Goal: Share content

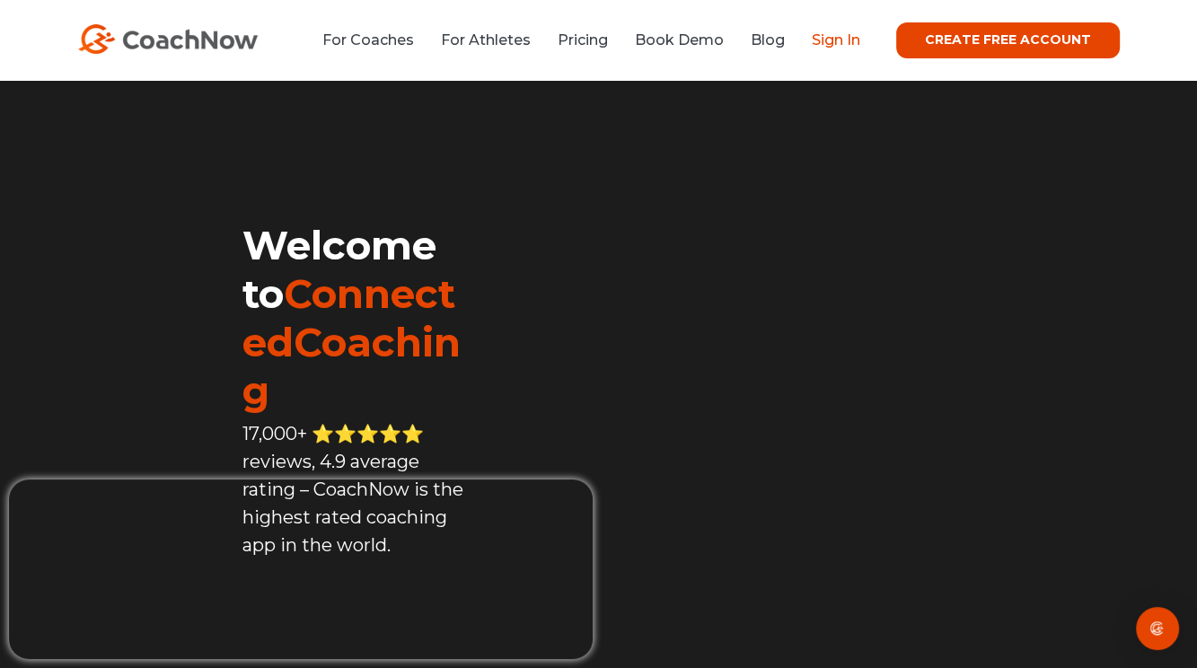
click at [833, 41] on link "Sign In" at bounding box center [836, 39] width 49 height 17
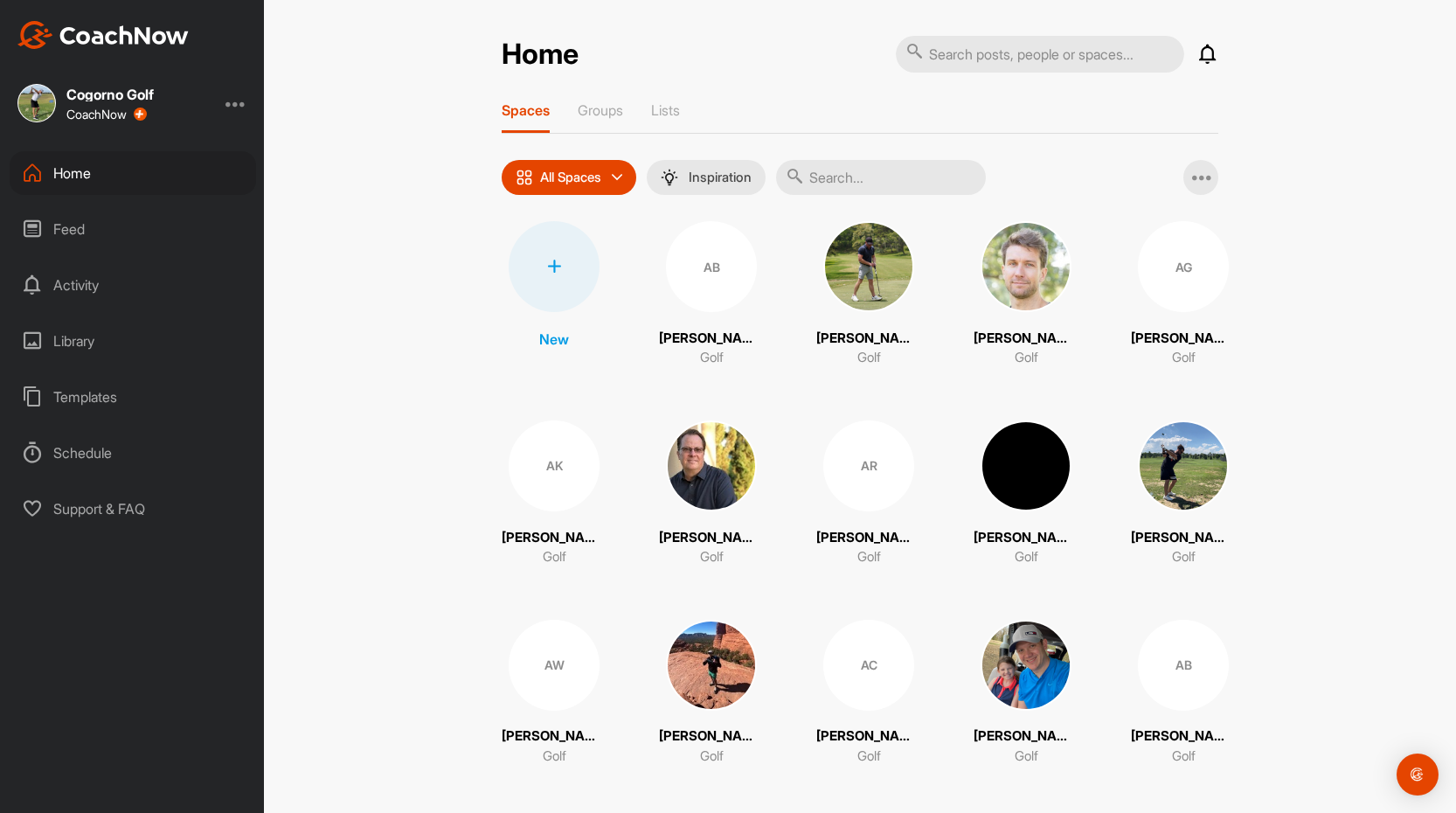
click at [882, 180] on input "text" at bounding box center [882, 177] width 210 height 35
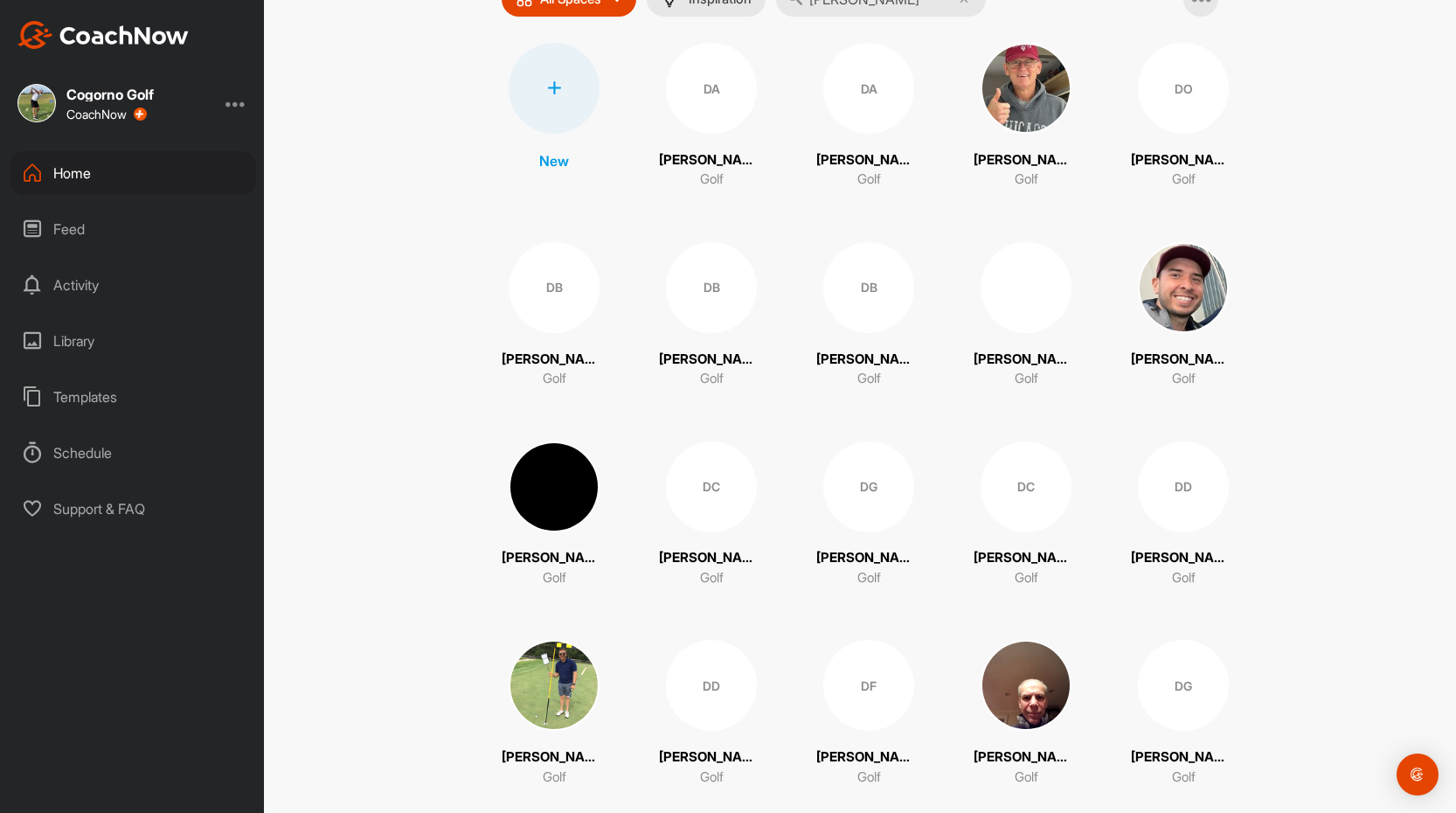
scroll to position [180, 0]
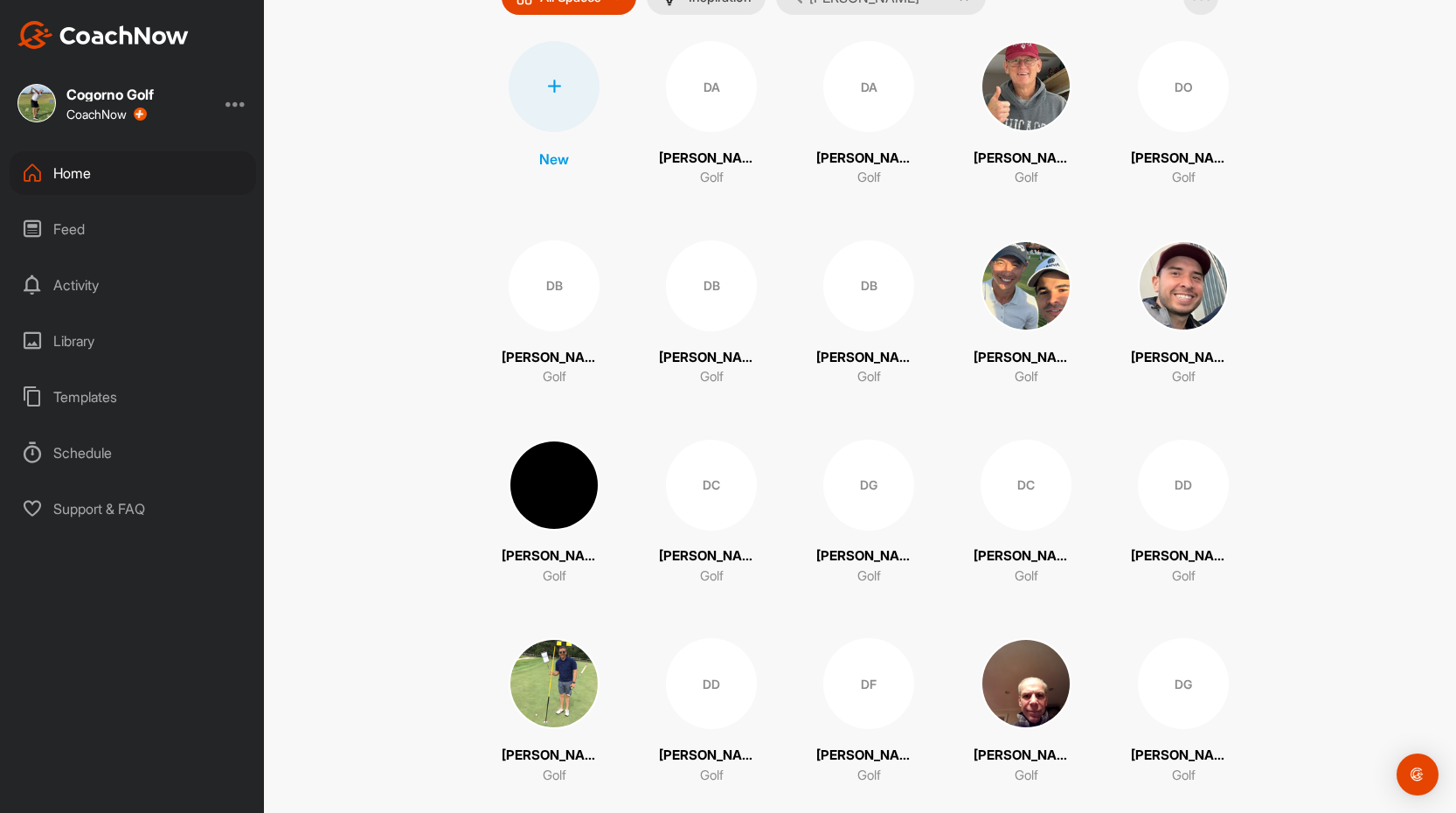
type input "[PERSON_NAME]"
click at [548, 516] on img at bounding box center [554, 485] width 91 height 91
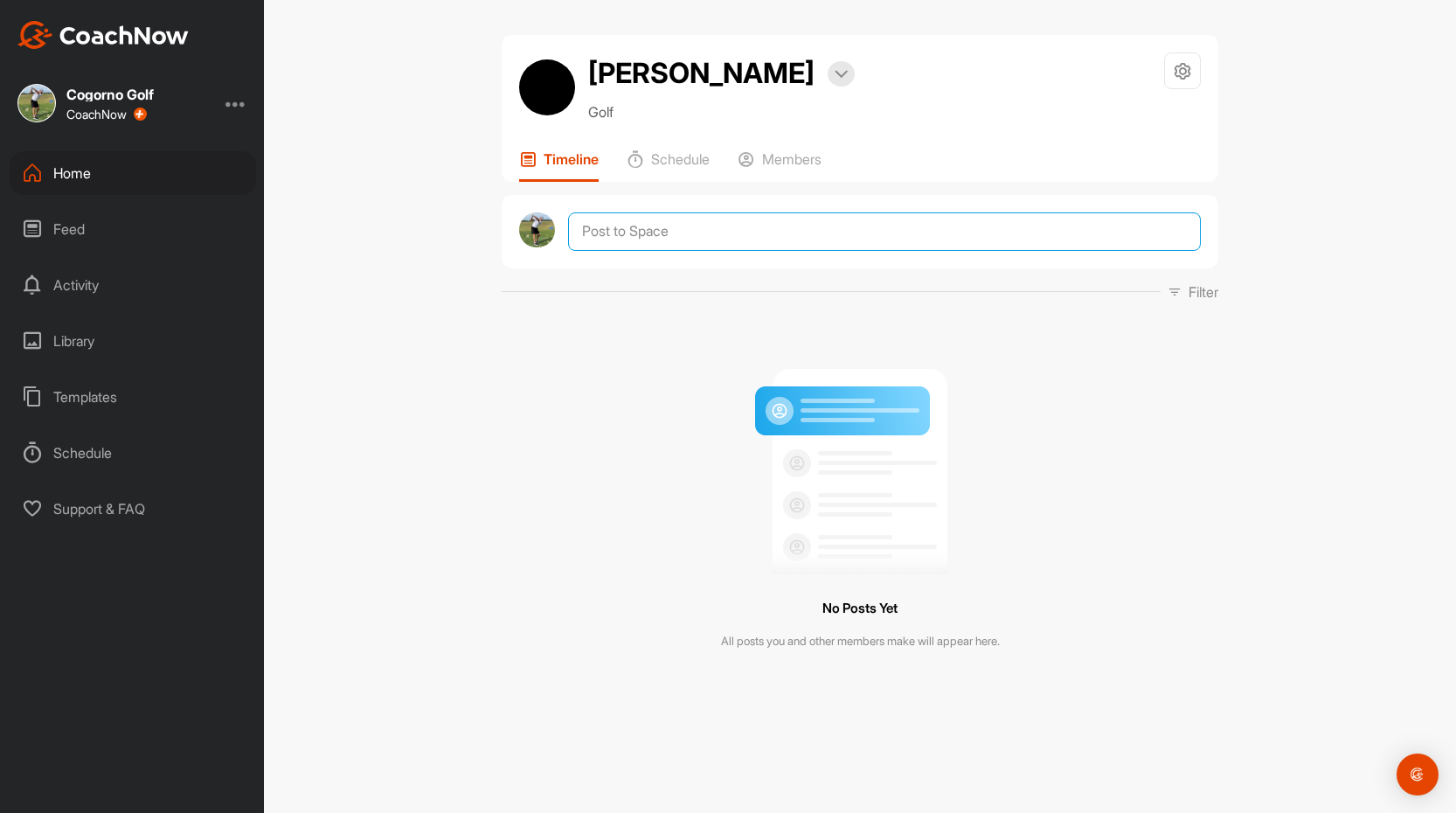
click at [723, 227] on textarea at bounding box center [885, 232] width 633 height 39
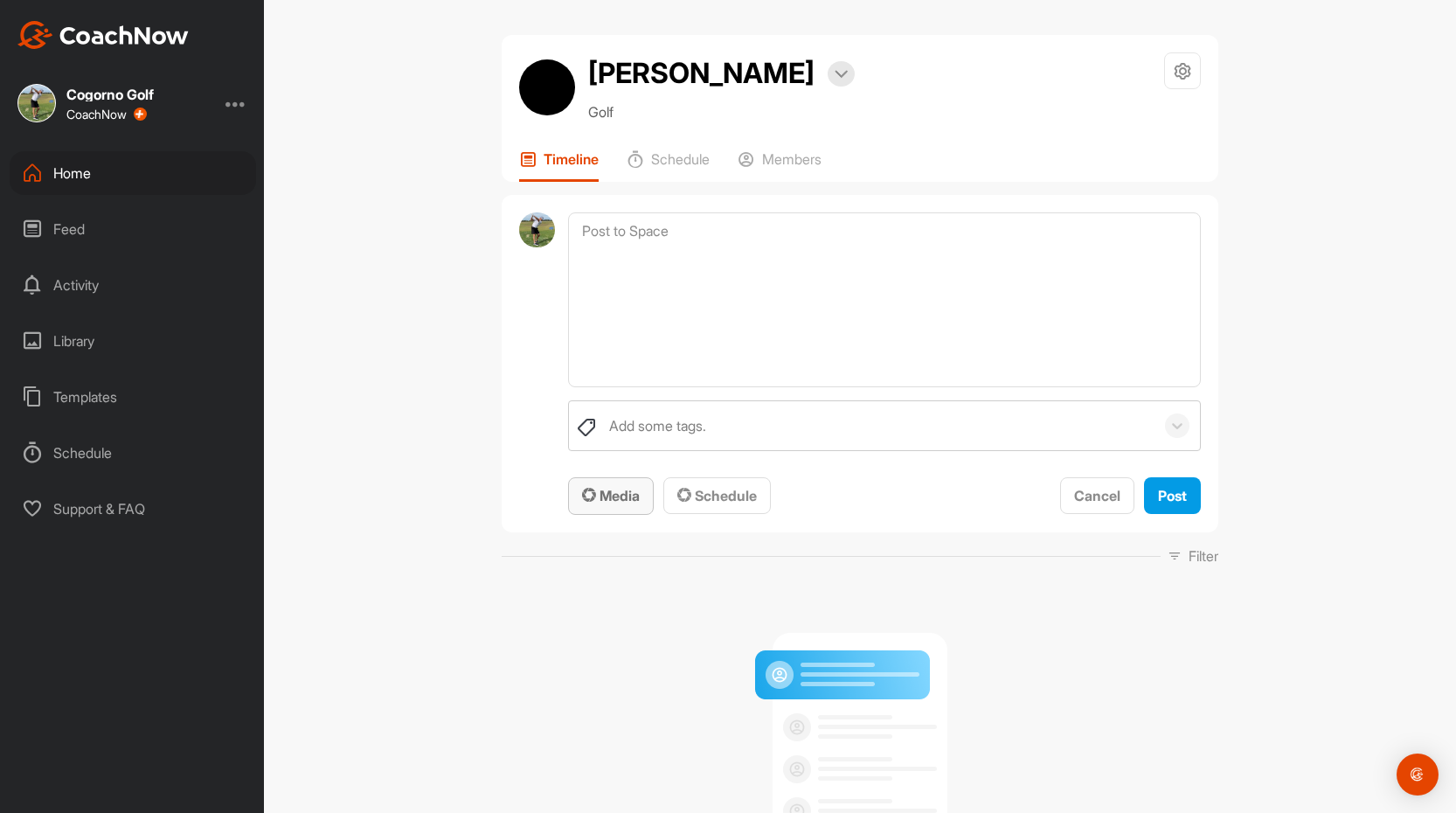
click at [602, 497] on span "Media" at bounding box center [610, 496] width 57 height 18
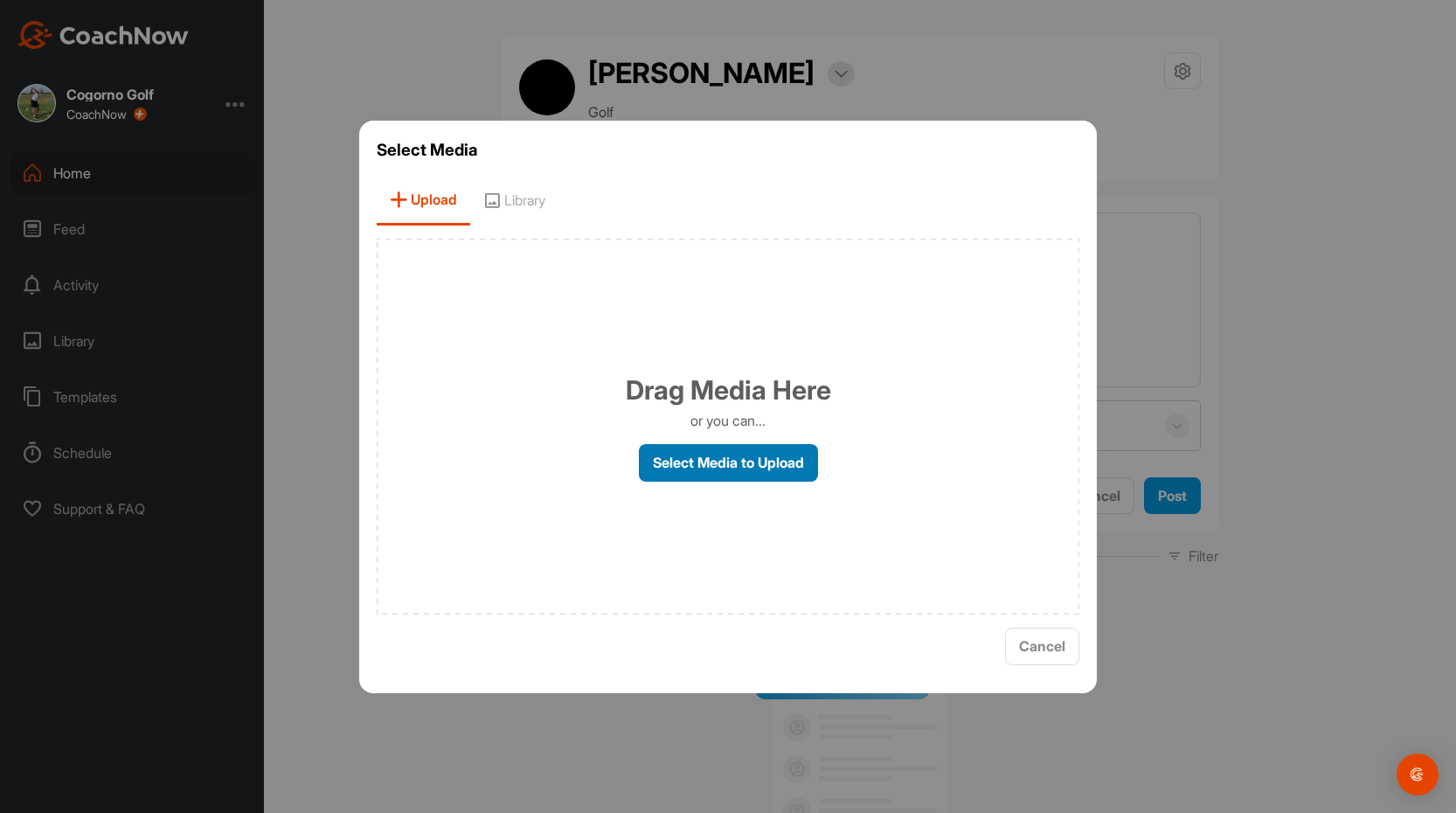
click at [733, 464] on label "Select Media to Upload" at bounding box center [729, 462] width 179 height 38
click at [0, 0] on input "Select Media to Upload" at bounding box center [0, 0] width 0 height 0
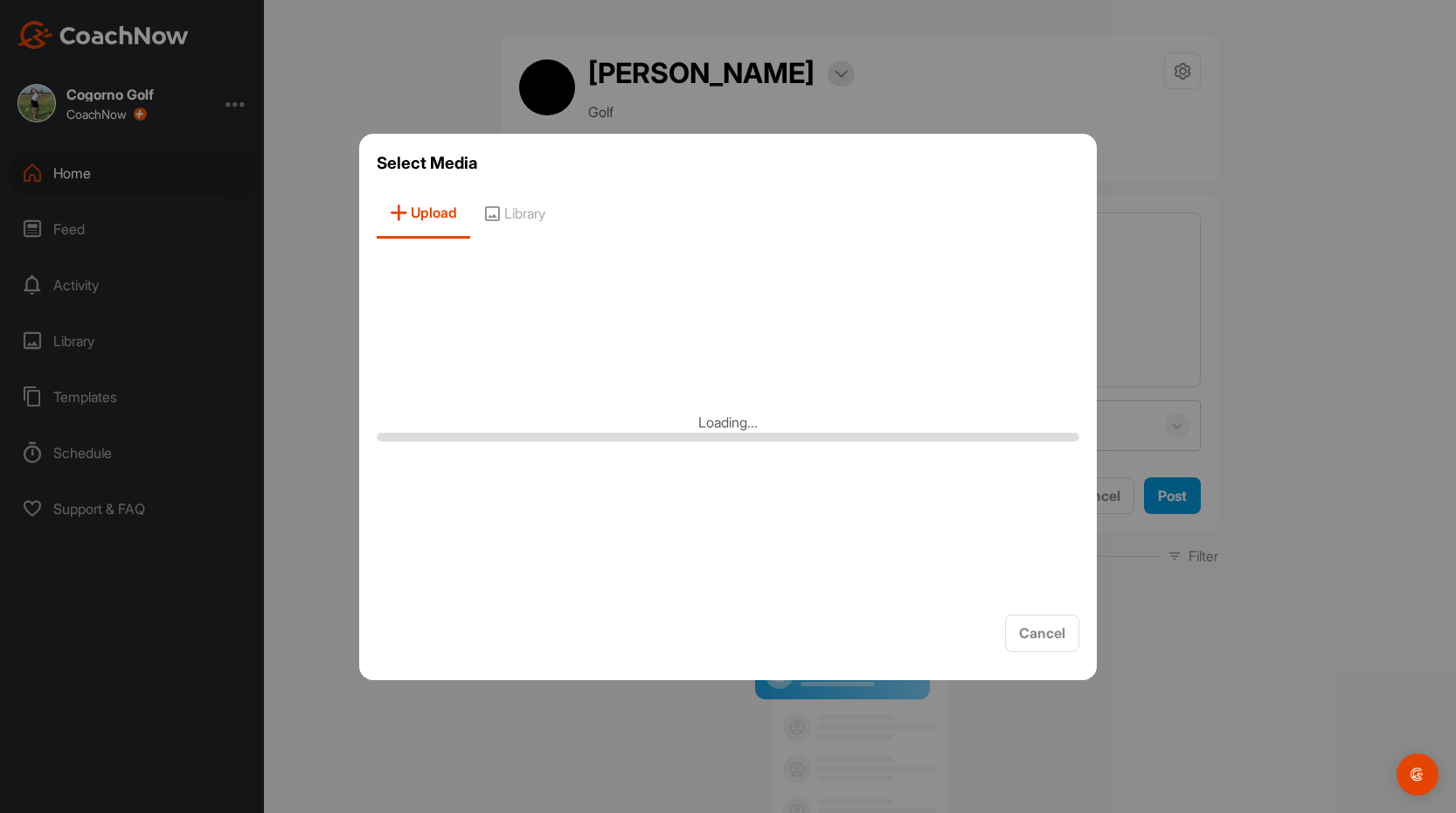
click at [889, 261] on div "Loading..." at bounding box center [728, 426] width 703 height 350
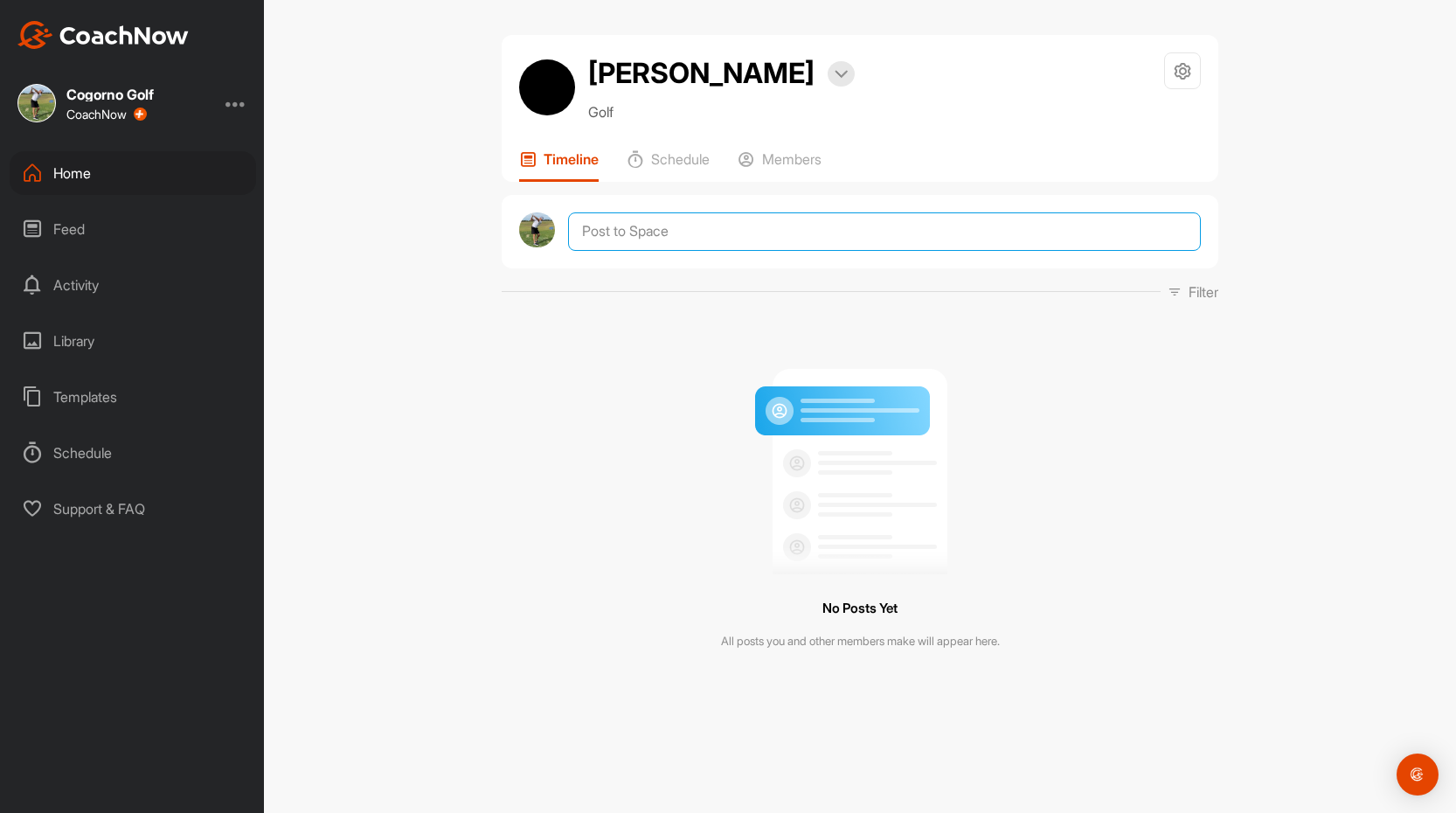
click at [648, 233] on textarea at bounding box center [885, 232] width 633 height 39
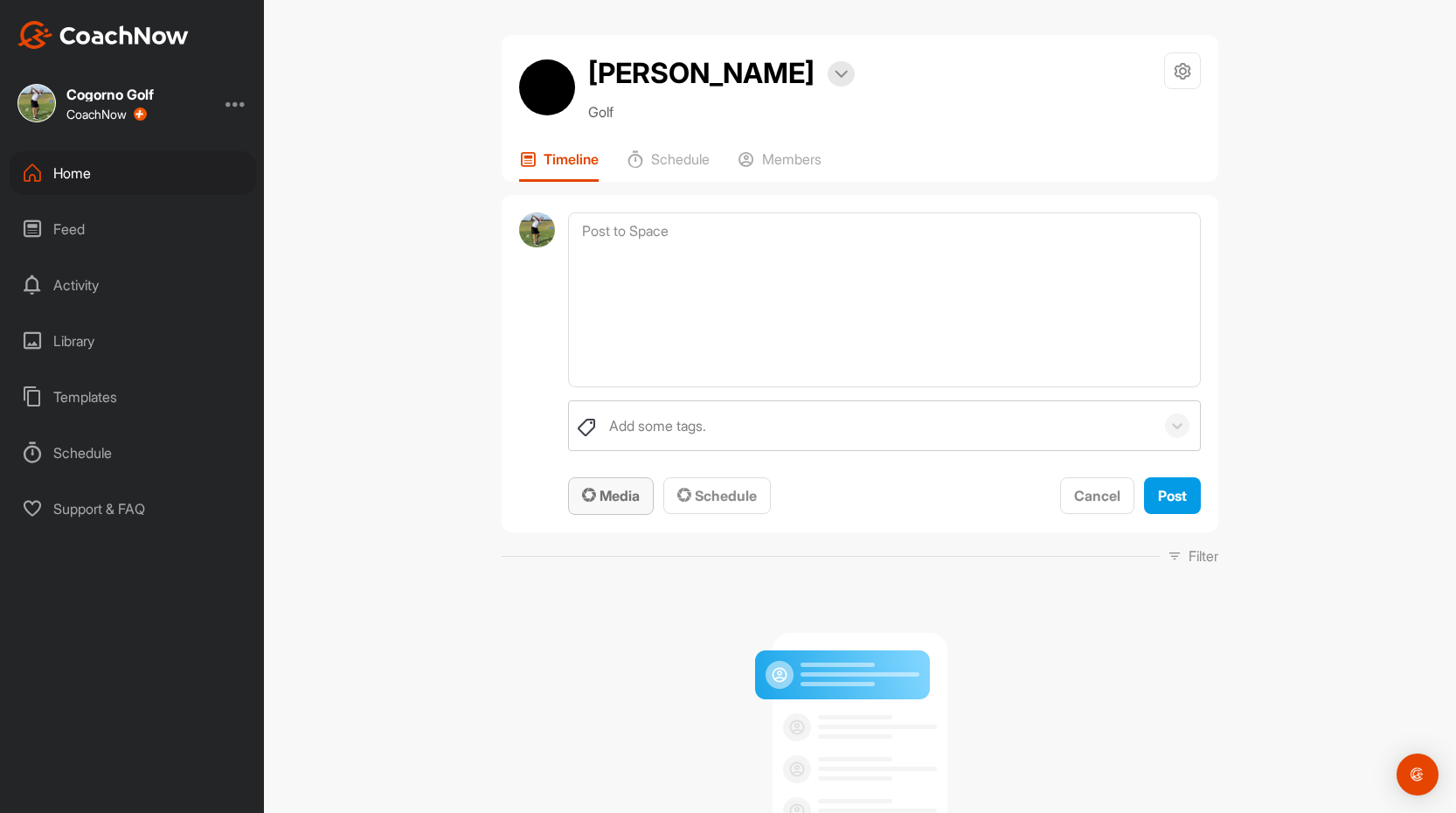
click at [633, 494] on span "Media" at bounding box center [610, 496] width 57 height 18
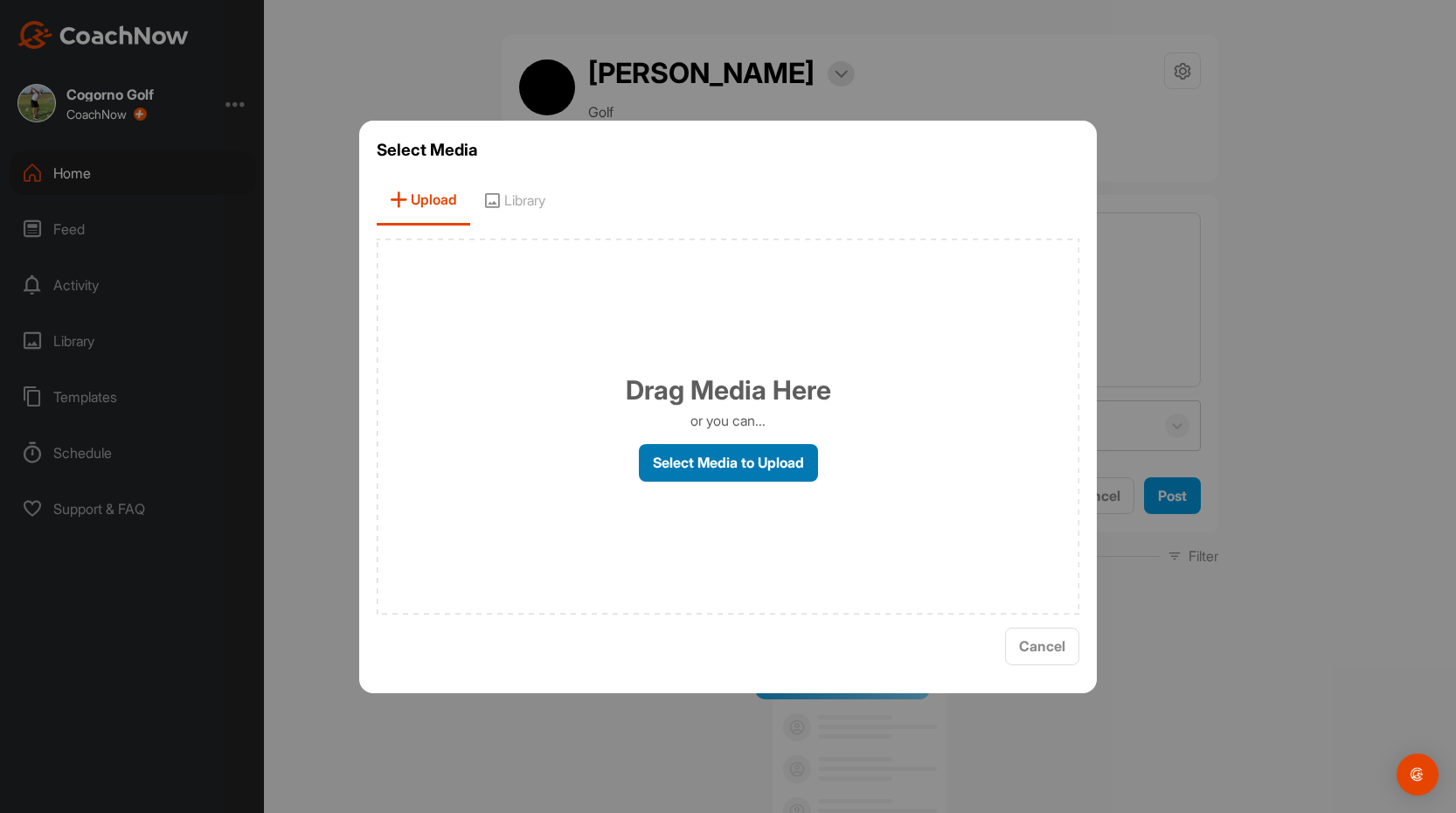
click at [728, 462] on label "Select Media to Upload" at bounding box center [729, 462] width 179 height 38
click at [0, 0] on input "Select Media to Upload" at bounding box center [0, 0] width 0 height 0
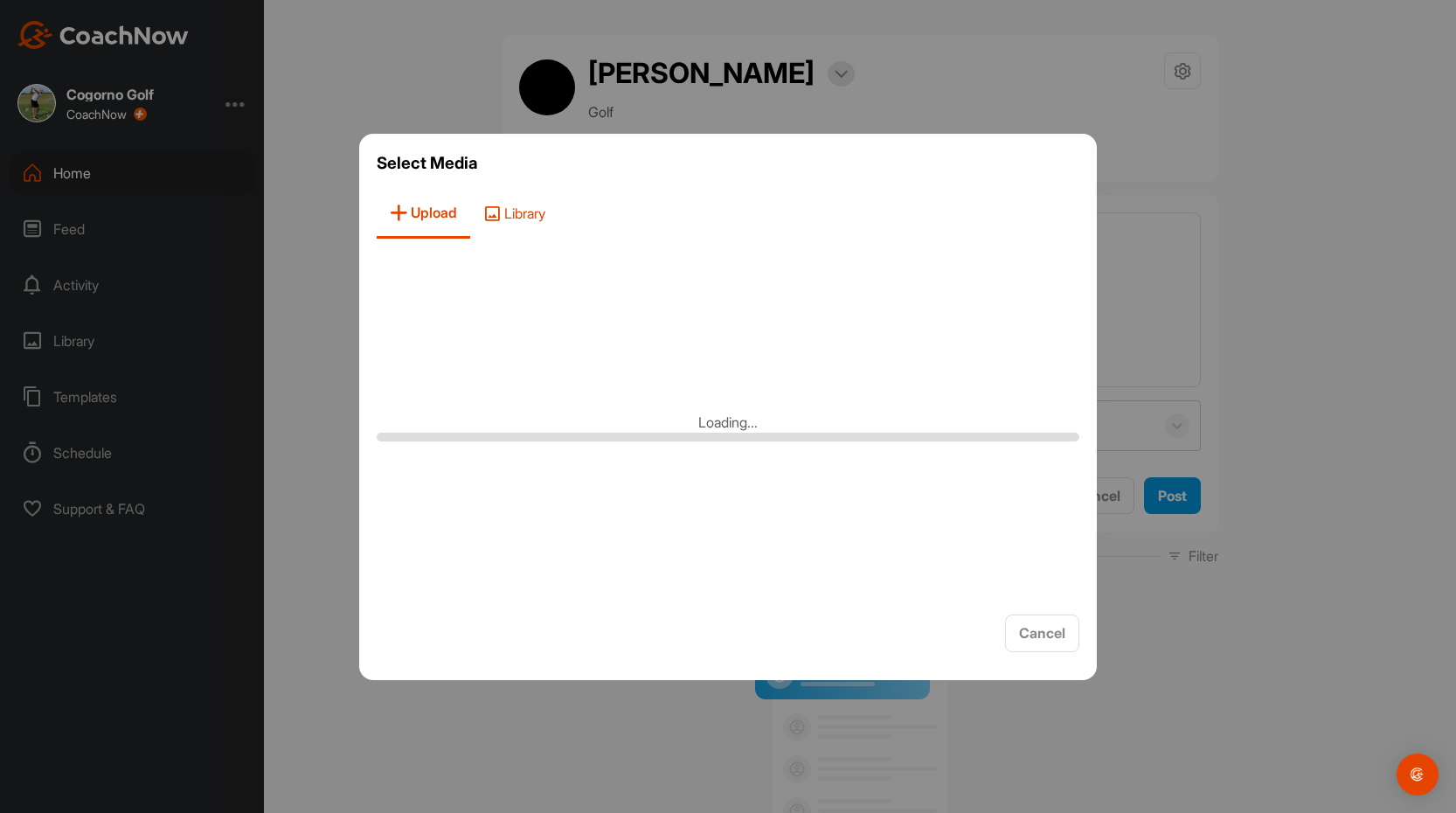
click at [542, 219] on span "Library" at bounding box center [514, 213] width 89 height 50
click at [439, 215] on span "Upload" at bounding box center [421, 213] width 91 height 50
click at [1041, 632] on span "Cancel" at bounding box center [1042, 633] width 47 height 18
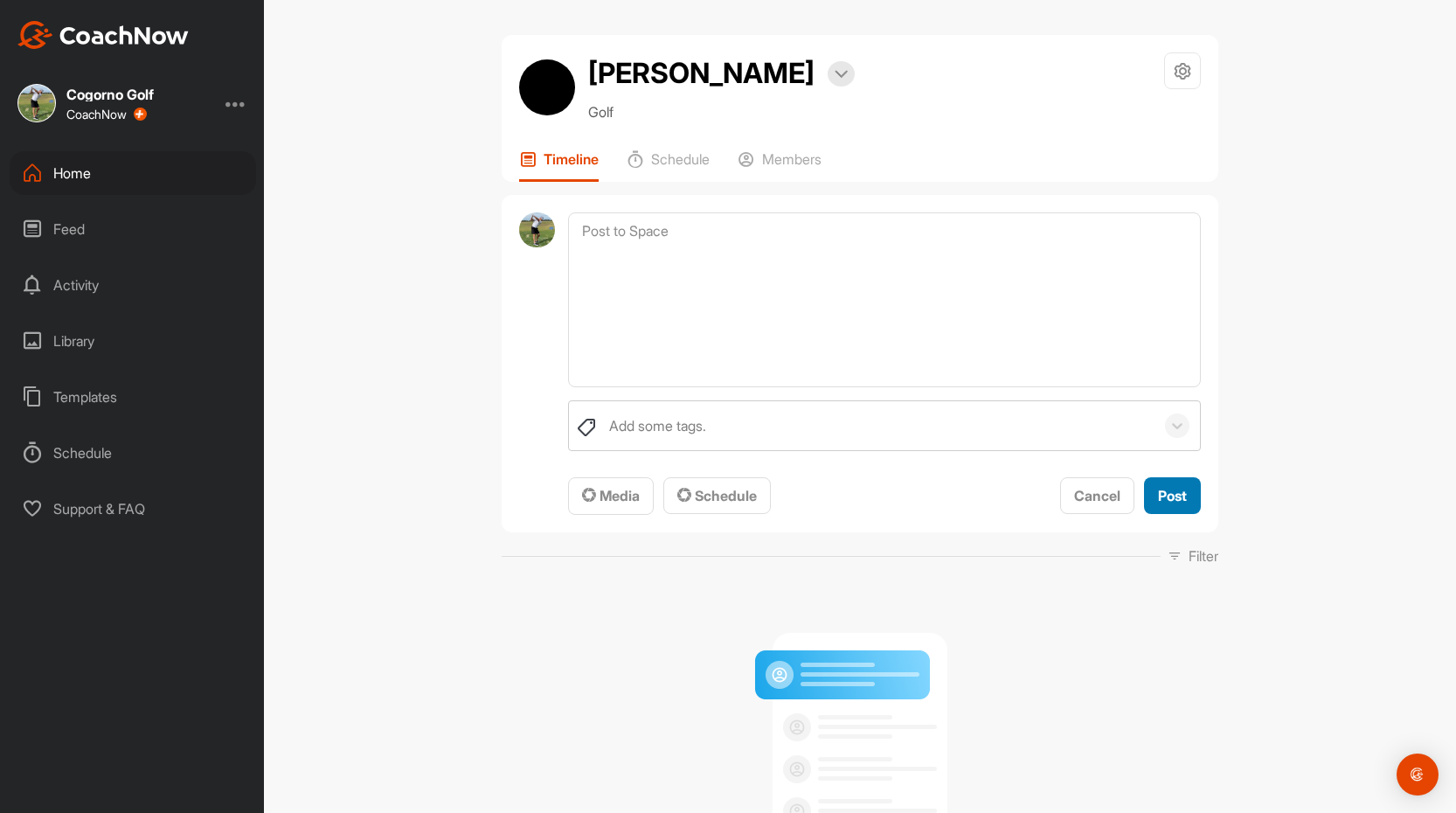
click at [1175, 496] on span "Post" at bounding box center [1173, 496] width 29 height 18
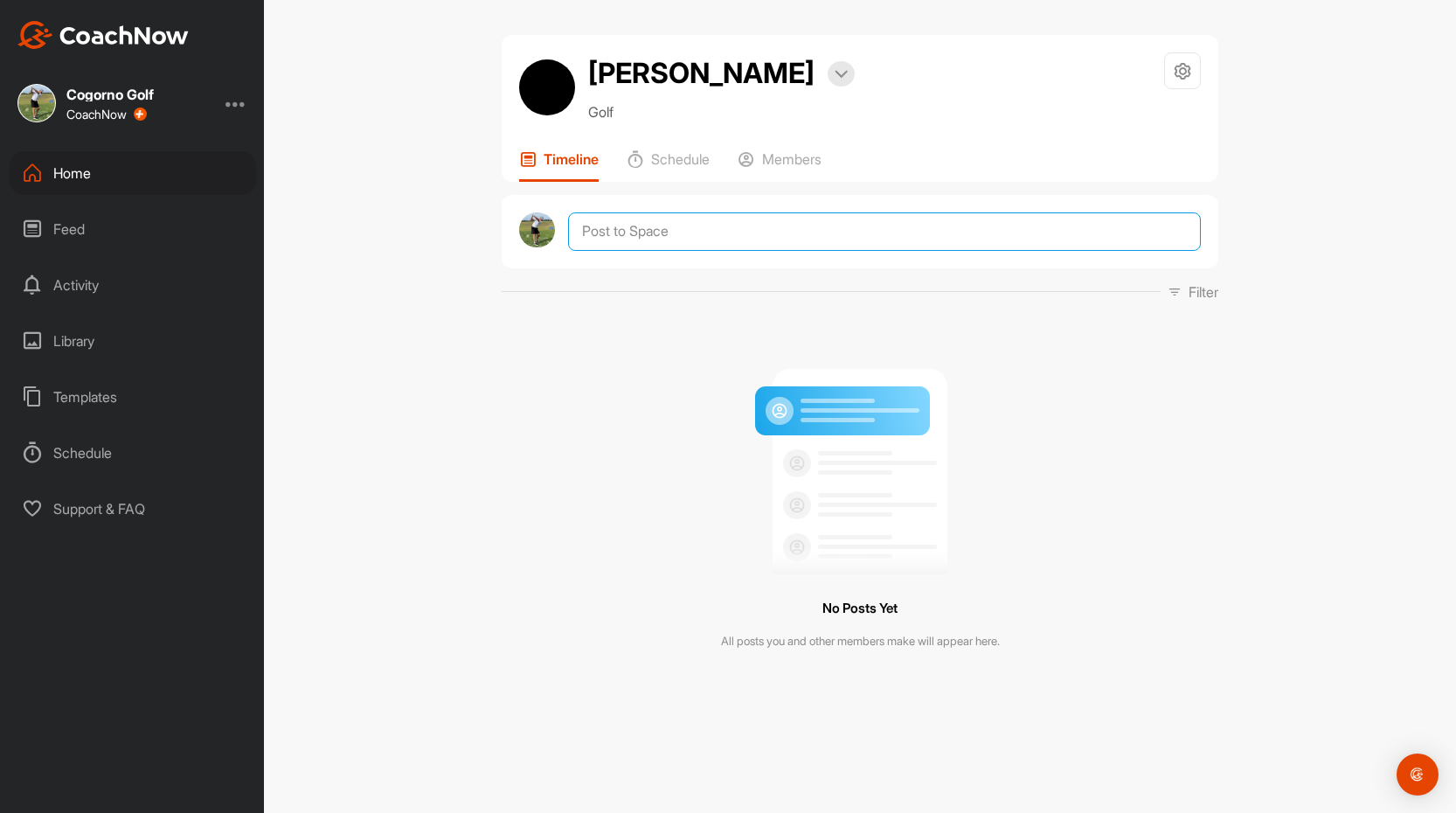
click at [966, 241] on textarea at bounding box center [885, 232] width 633 height 39
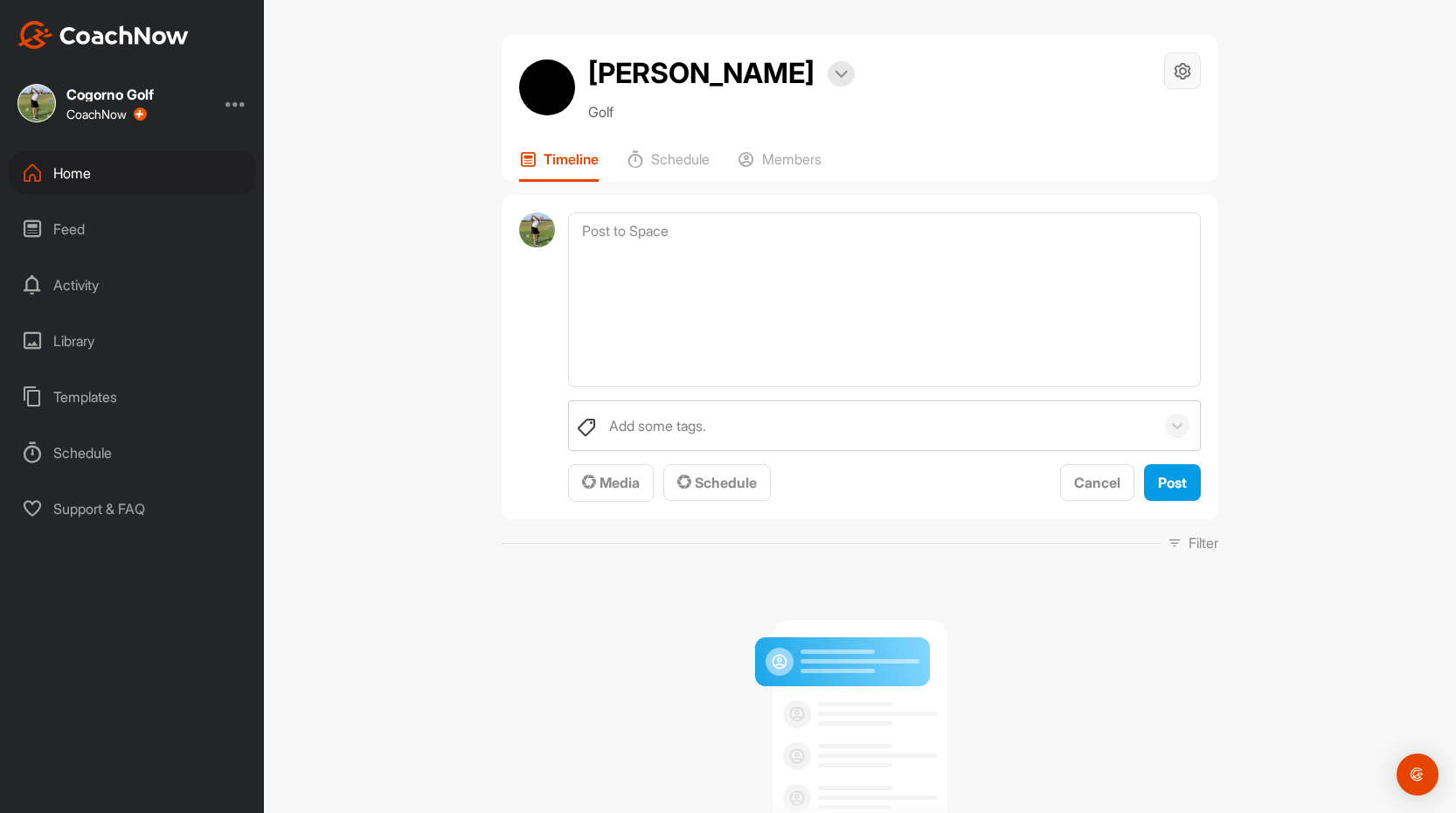
click at [1175, 80] on icon at bounding box center [1183, 71] width 20 height 20
click at [1292, 138] on div "David Charlton Bookings Golf Space Settings Your Notifications Timeline Schedul…" at bounding box center [859, 406] width 1192 height 813
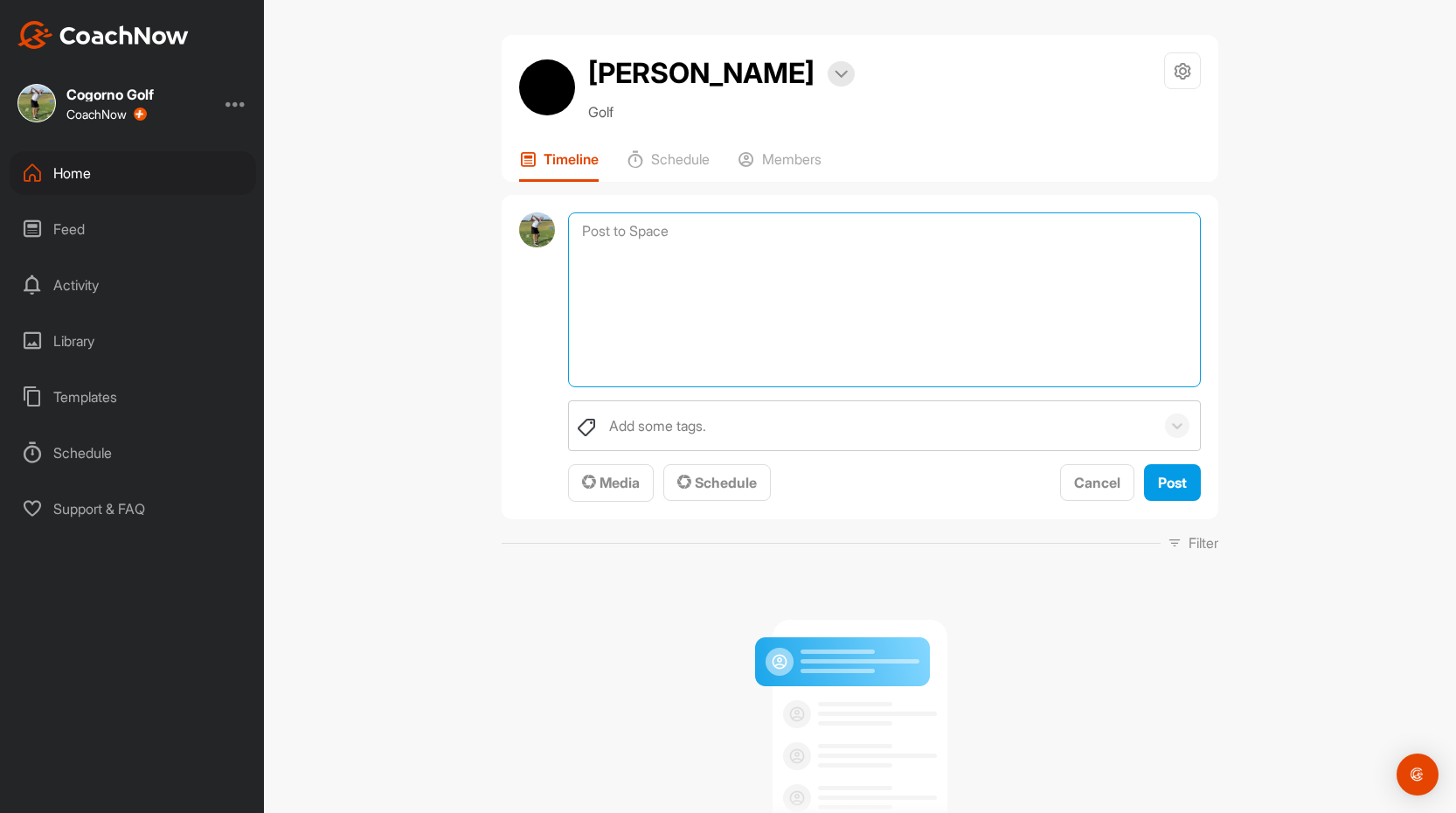
click at [951, 285] on textarea at bounding box center [885, 300] width 633 height 175
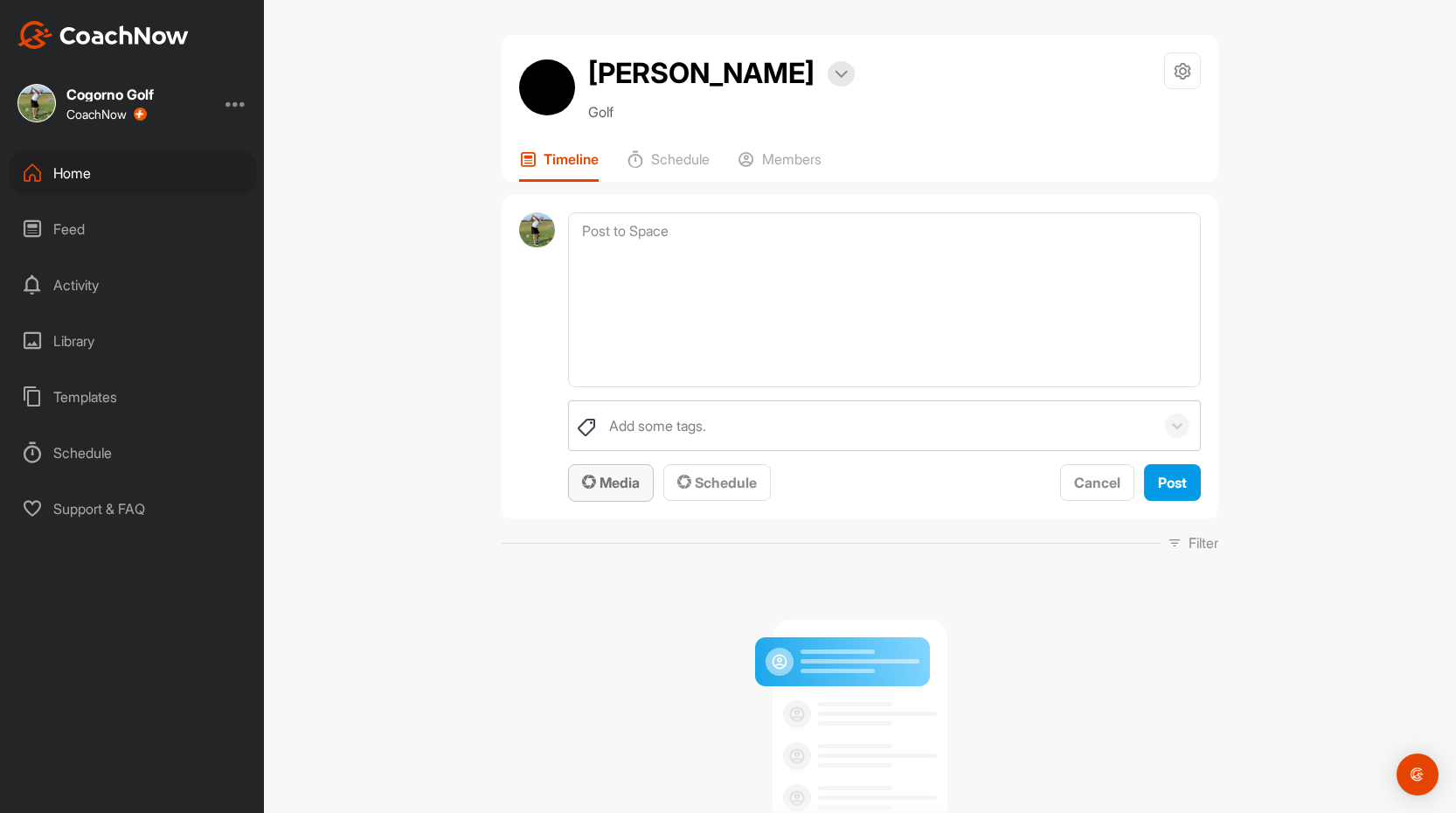
click at [619, 487] on span "Media" at bounding box center [610, 483] width 57 height 18
